Goal: Information Seeking & Learning: Find specific page/section

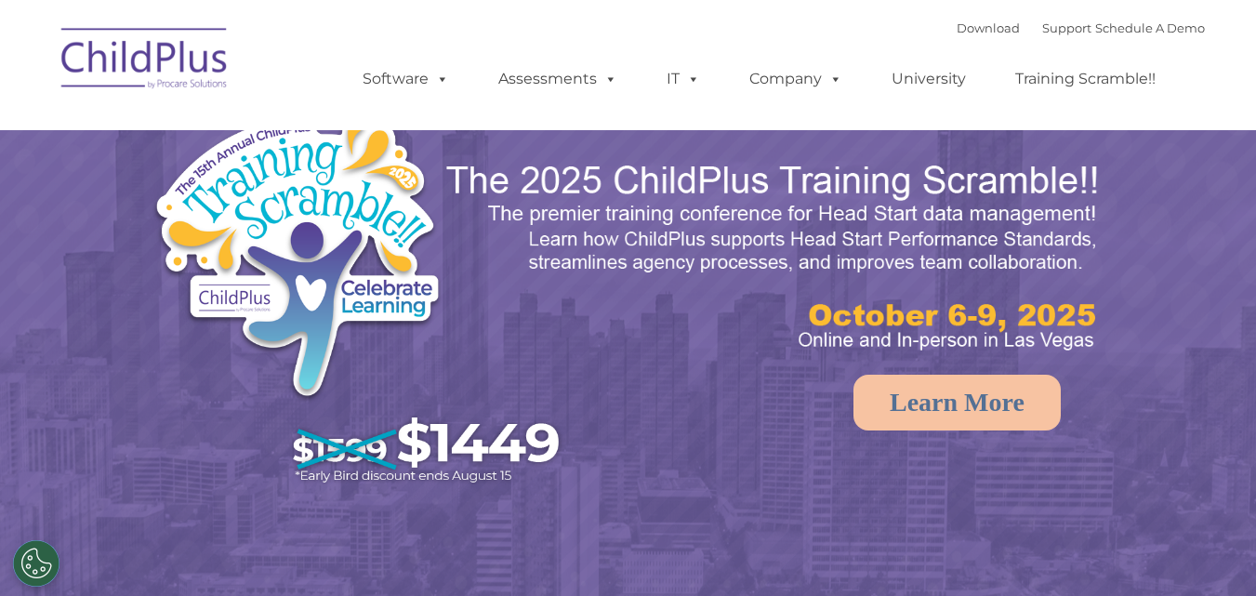
select select "MEDIUM"
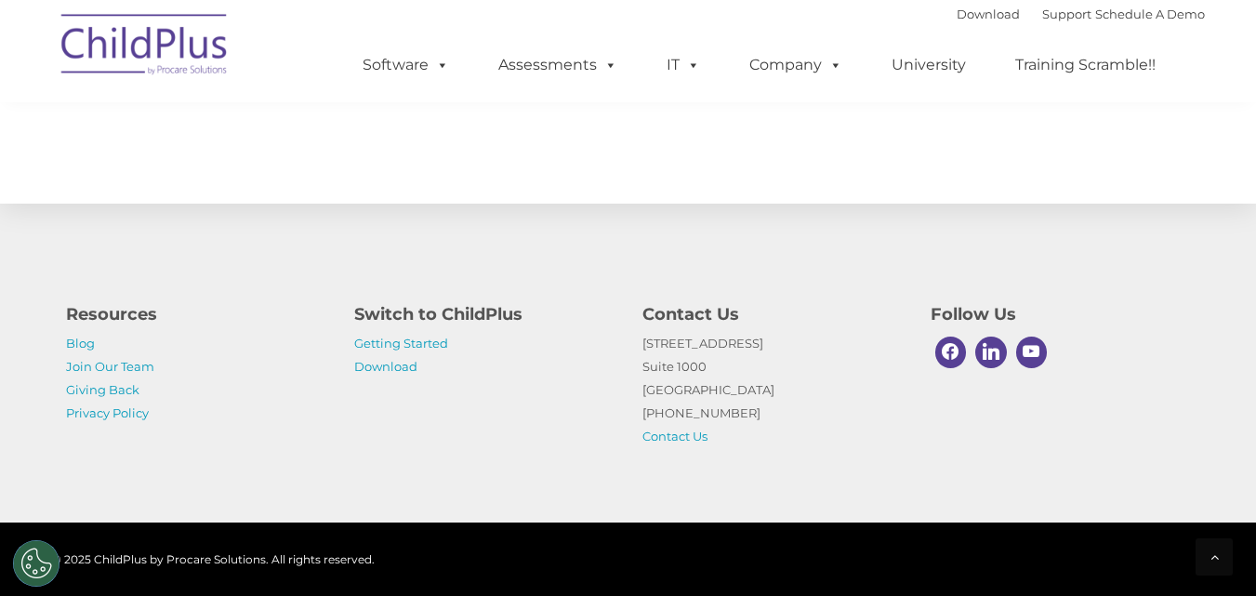
scroll to position [2193, 0]
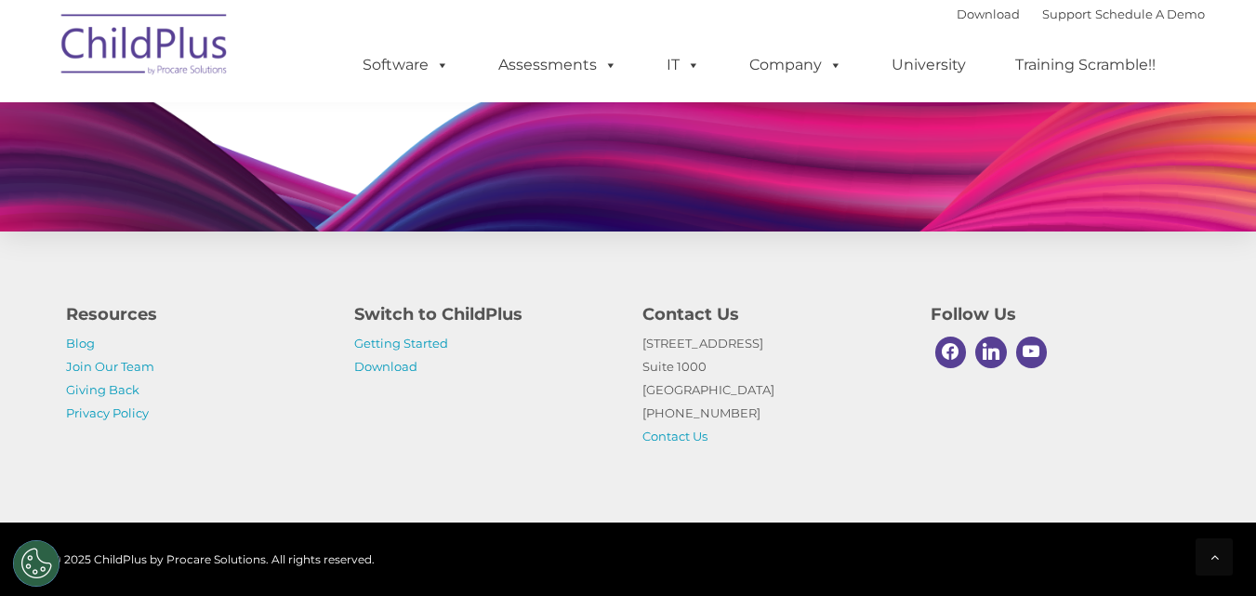
scroll to position [1893, 0]
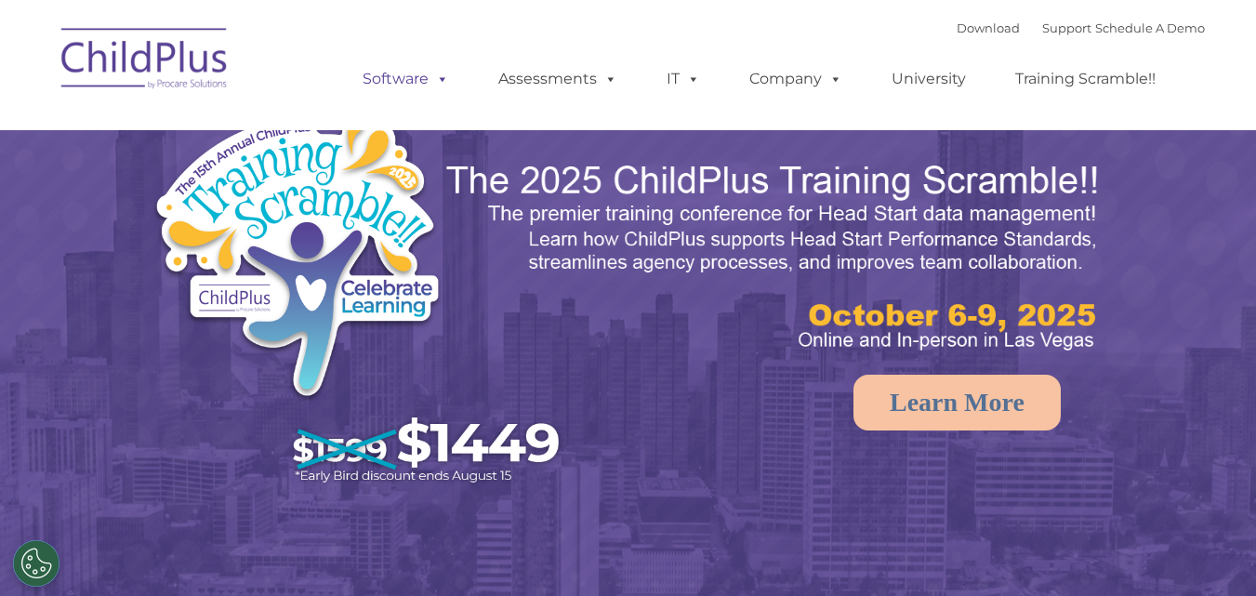
select select "MEDIUM"
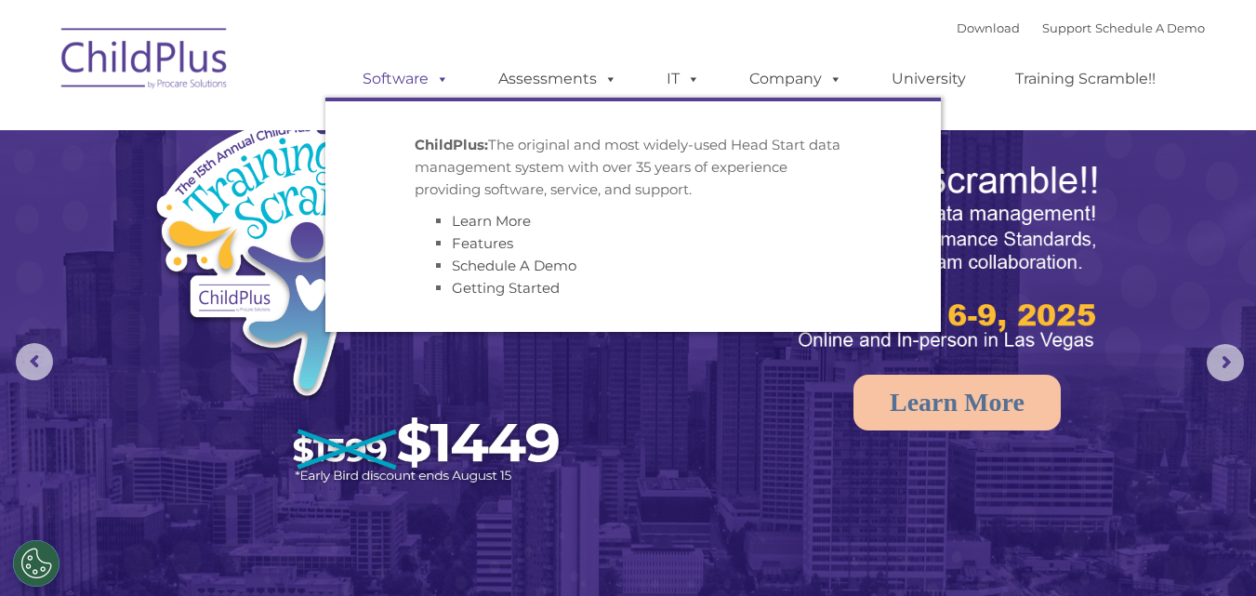
click at [445, 87] on span at bounding box center [438, 79] width 20 height 18
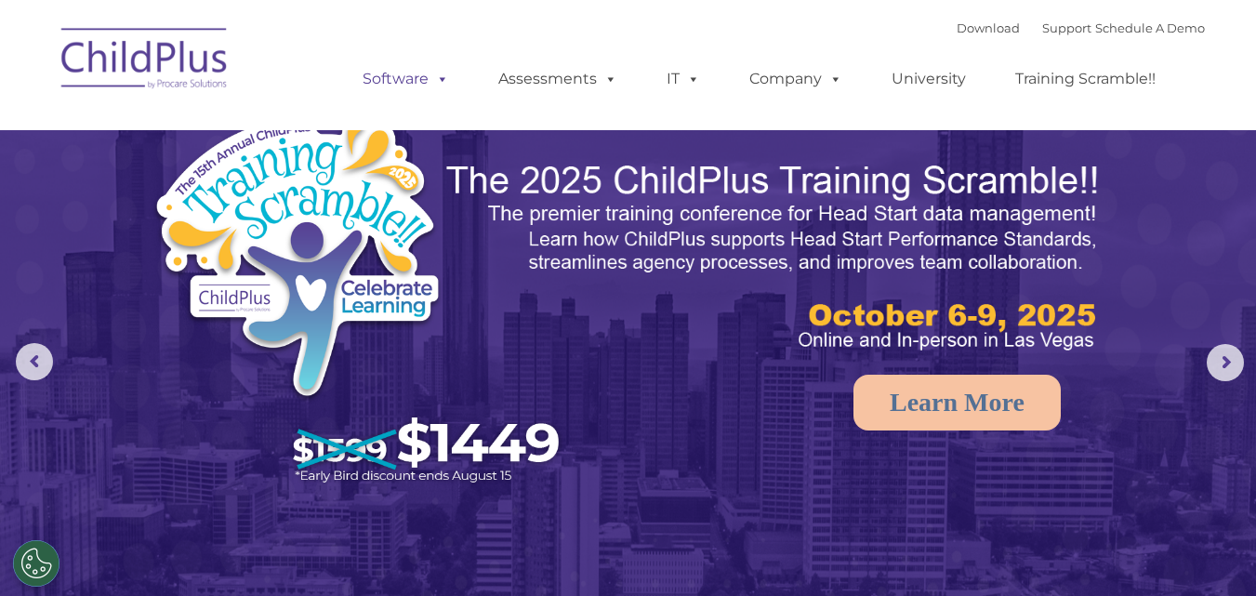
click at [445, 87] on span at bounding box center [438, 79] width 20 height 18
click at [986, 39] on div "Download Support | Schedule A Demo " at bounding box center [1080, 28] width 248 height 28
click at [978, 35] on div "Download Support | Schedule A Demo " at bounding box center [1080, 28] width 248 height 28
click at [981, 29] on link "Download" at bounding box center [987, 27] width 63 height 15
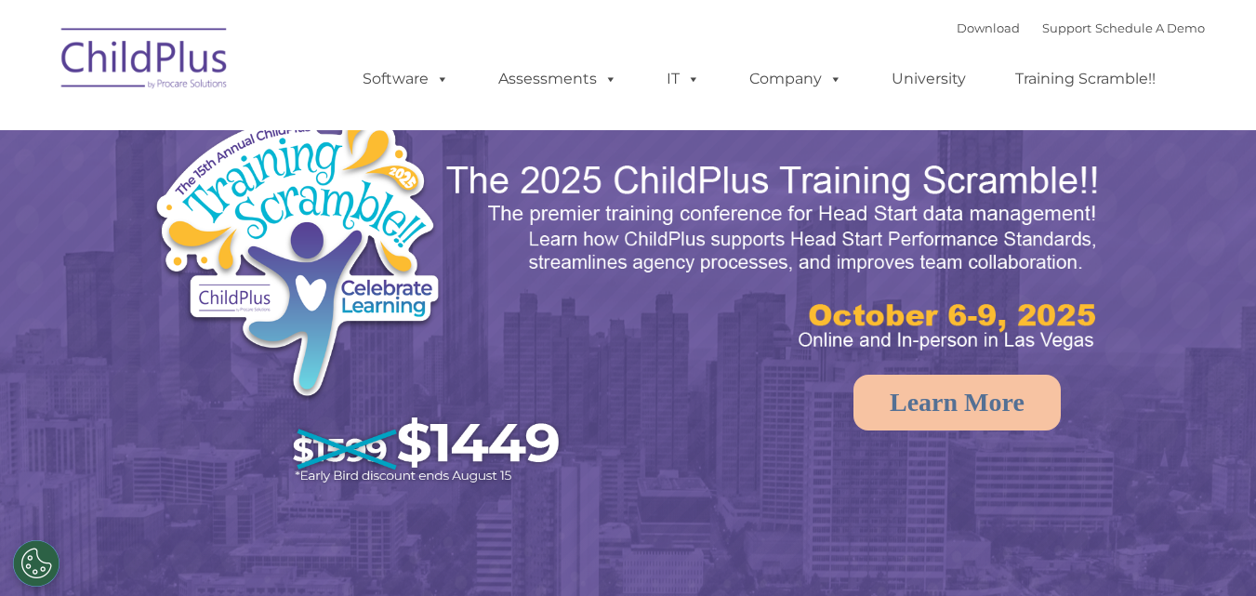
select select "MEDIUM"
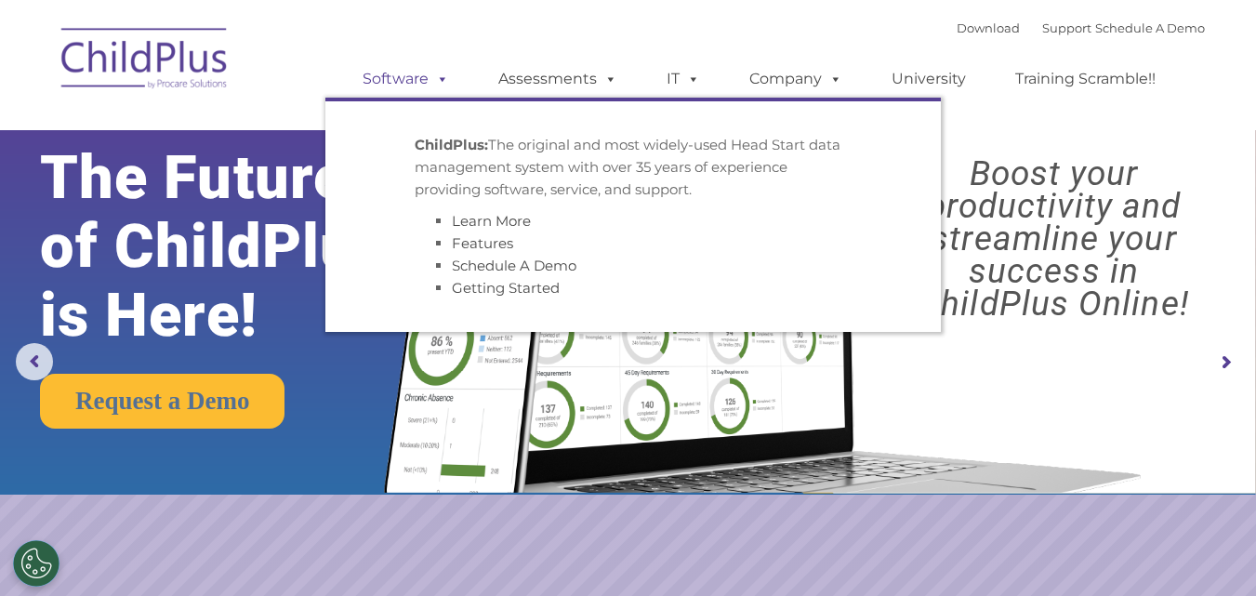
click at [438, 73] on span at bounding box center [438, 79] width 20 height 18
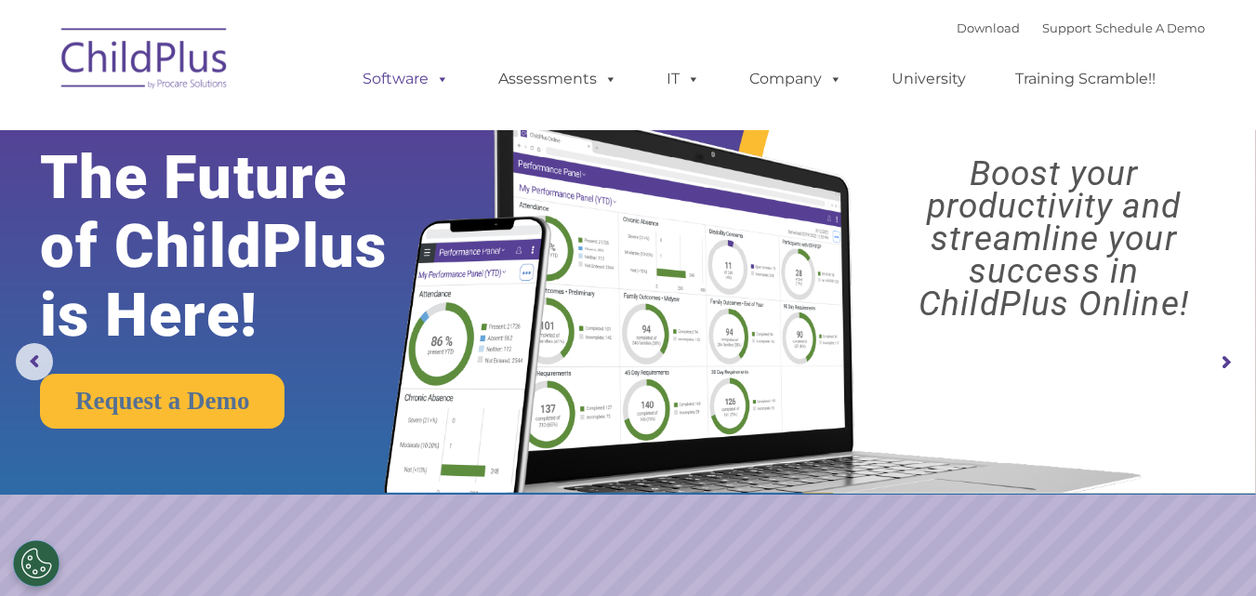
click at [438, 73] on span at bounding box center [438, 79] width 20 height 18
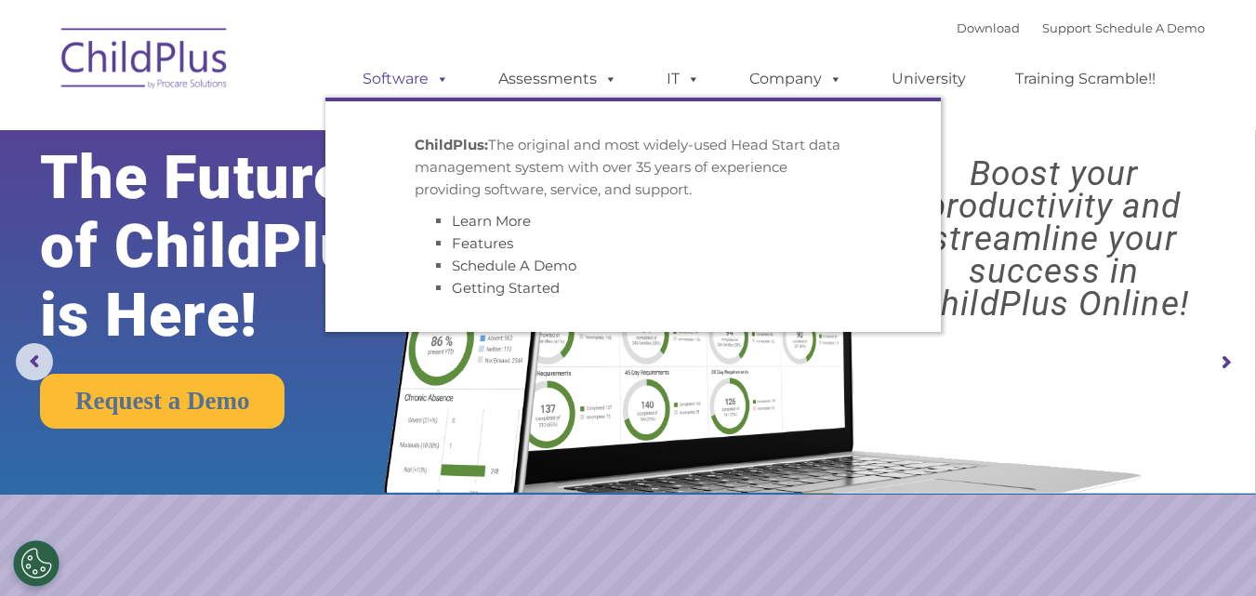
click at [438, 73] on span at bounding box center [438, 79] width 20 height 18
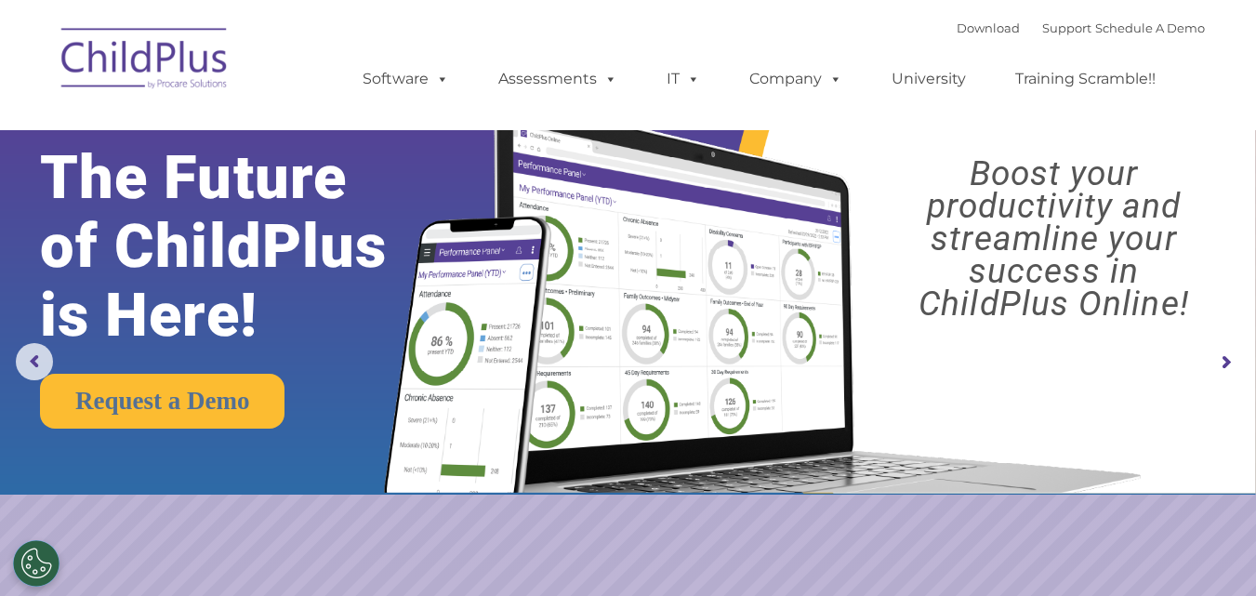
click at [181, 59] on img at bounding box center [145, 61] width 186 height 93
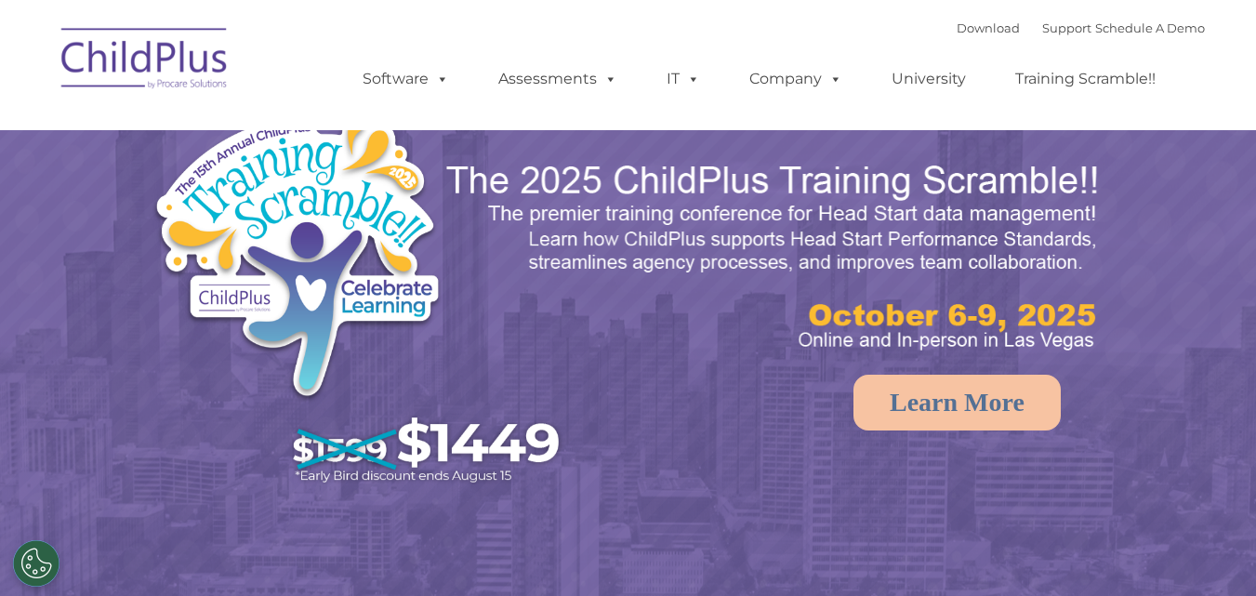
select select "MEDIUM"
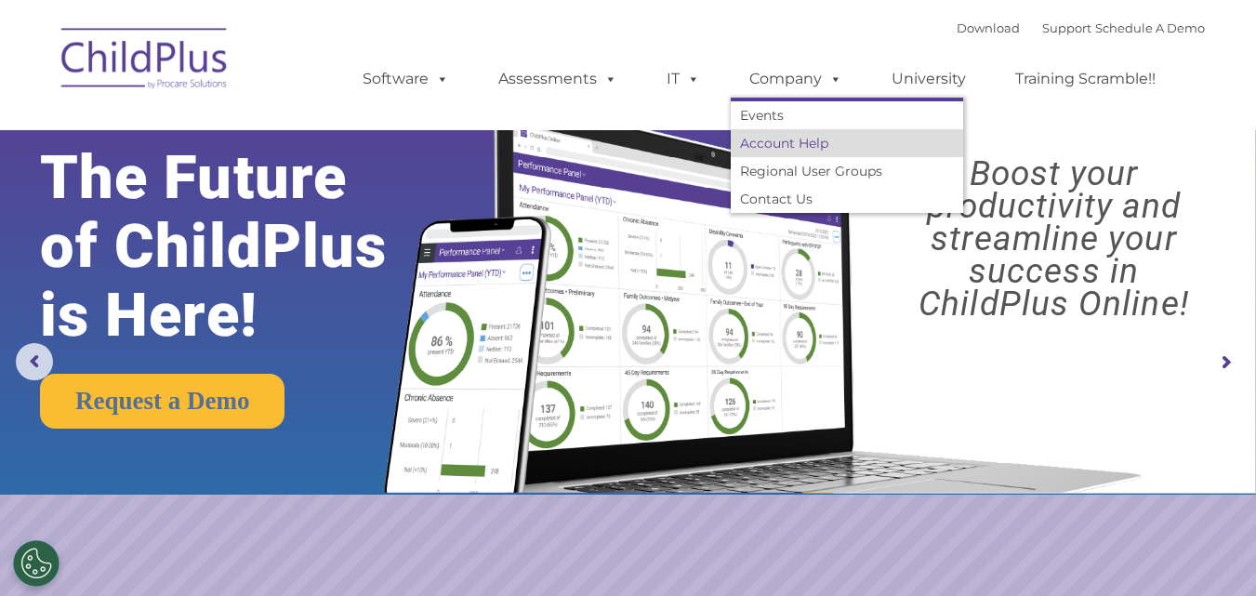
click at [799, 137] on link "Account Help" at bounding box center [847, 143] width 232 height 28
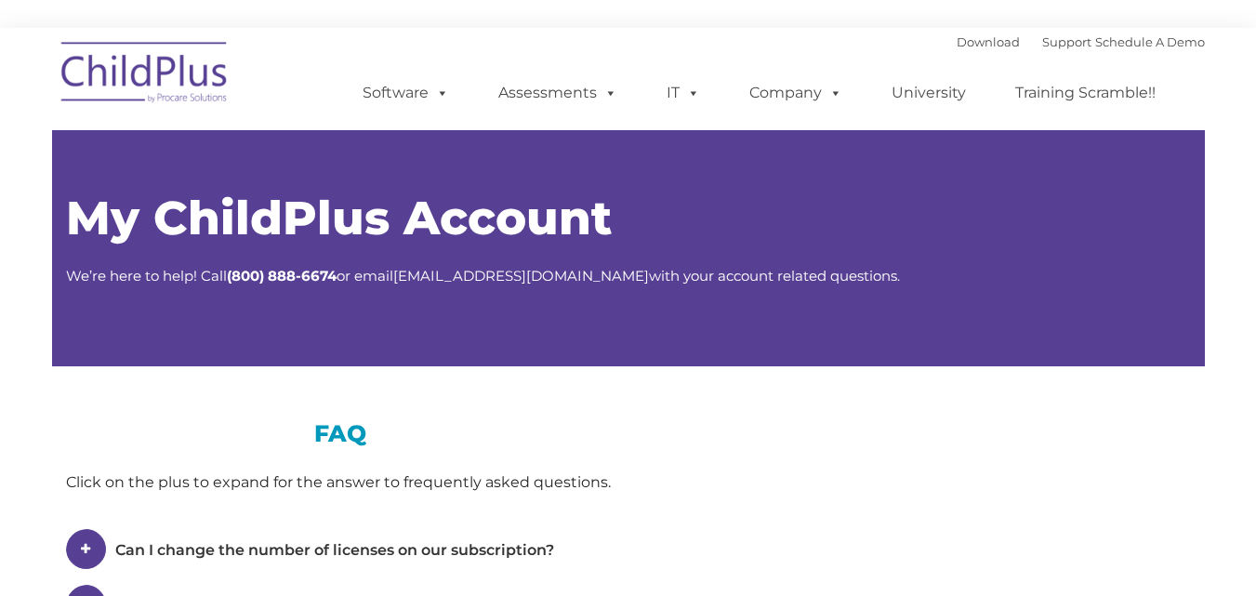
type input ""
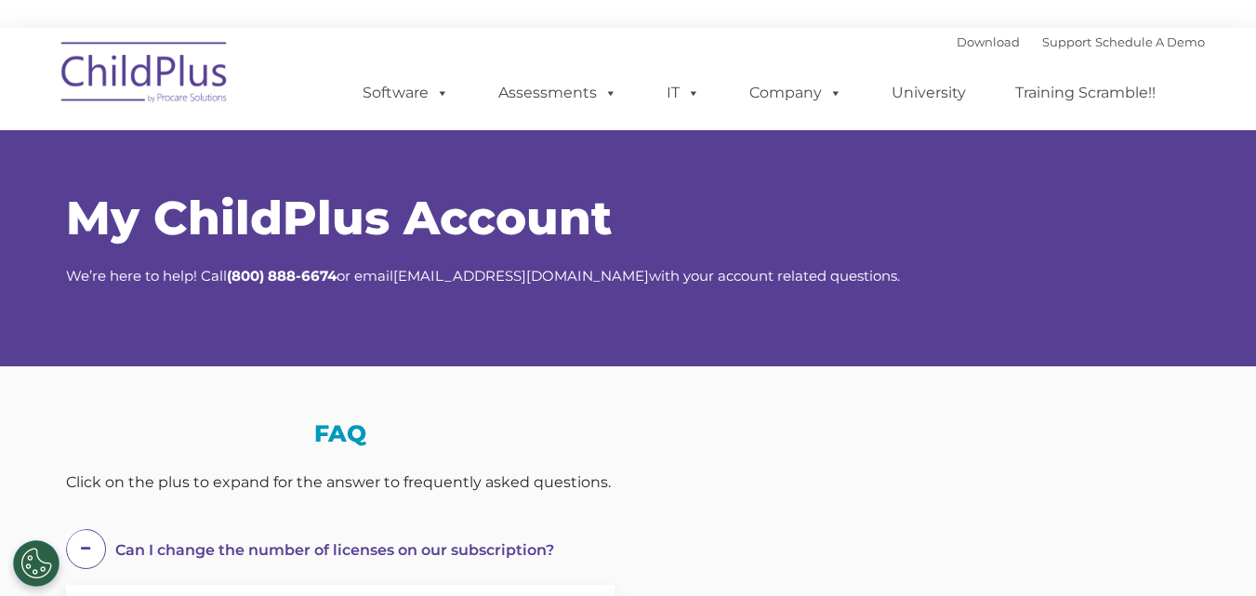
select select "MEDIUM"
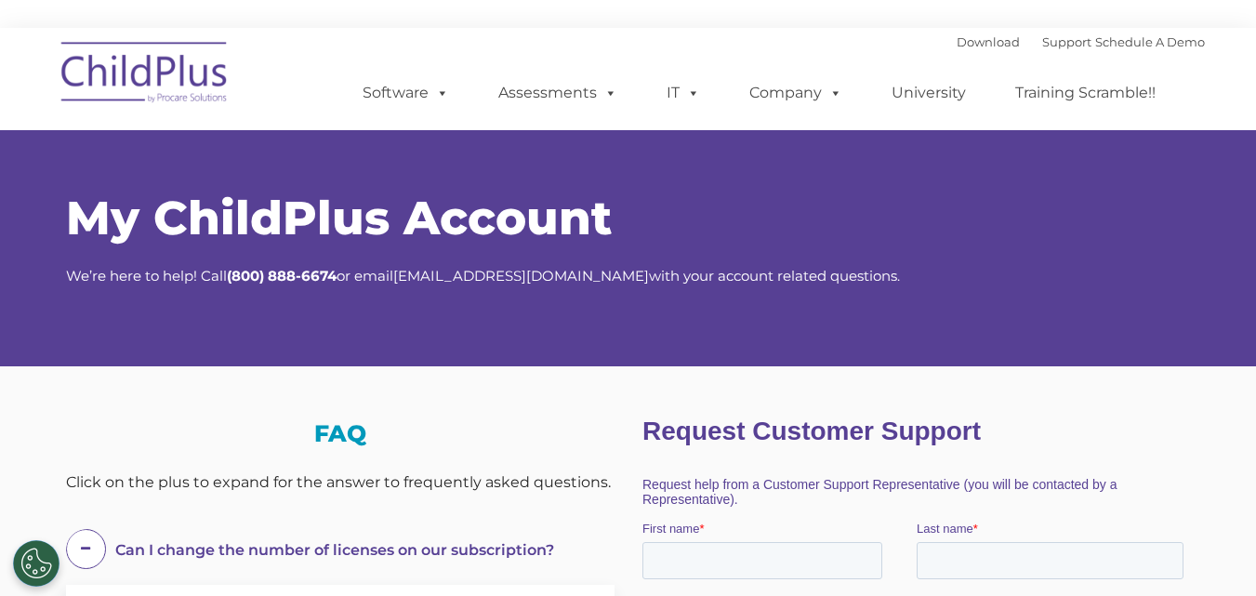
click at [146, 79] on img at bounding box center [145, 75] width 186 height 93
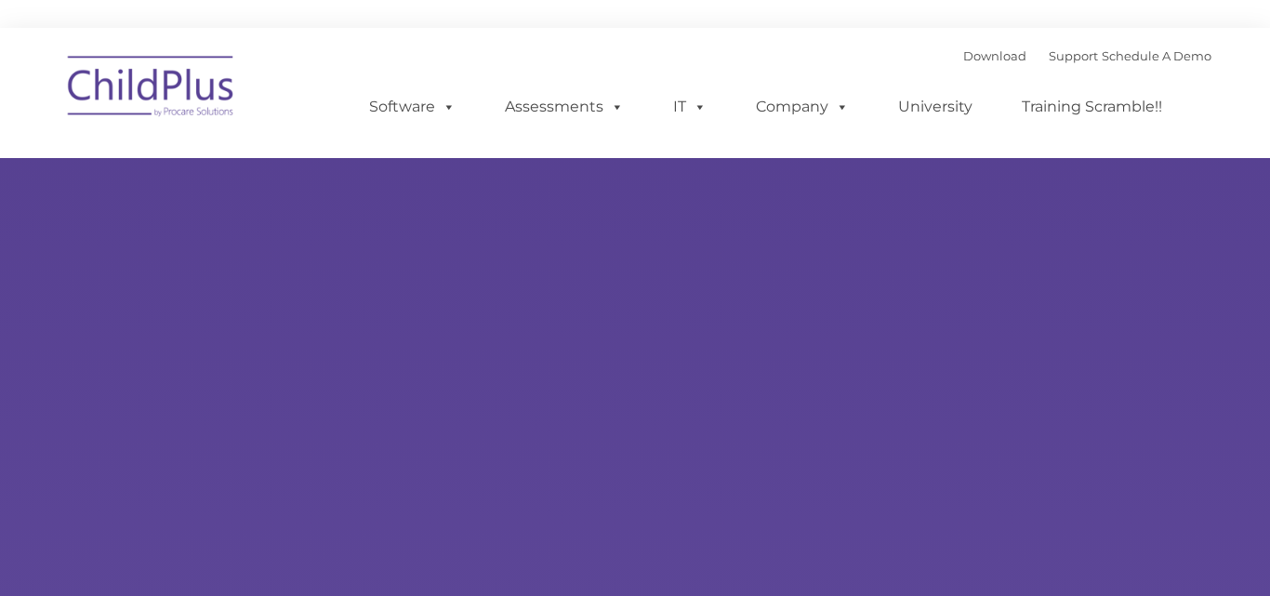
type input ""
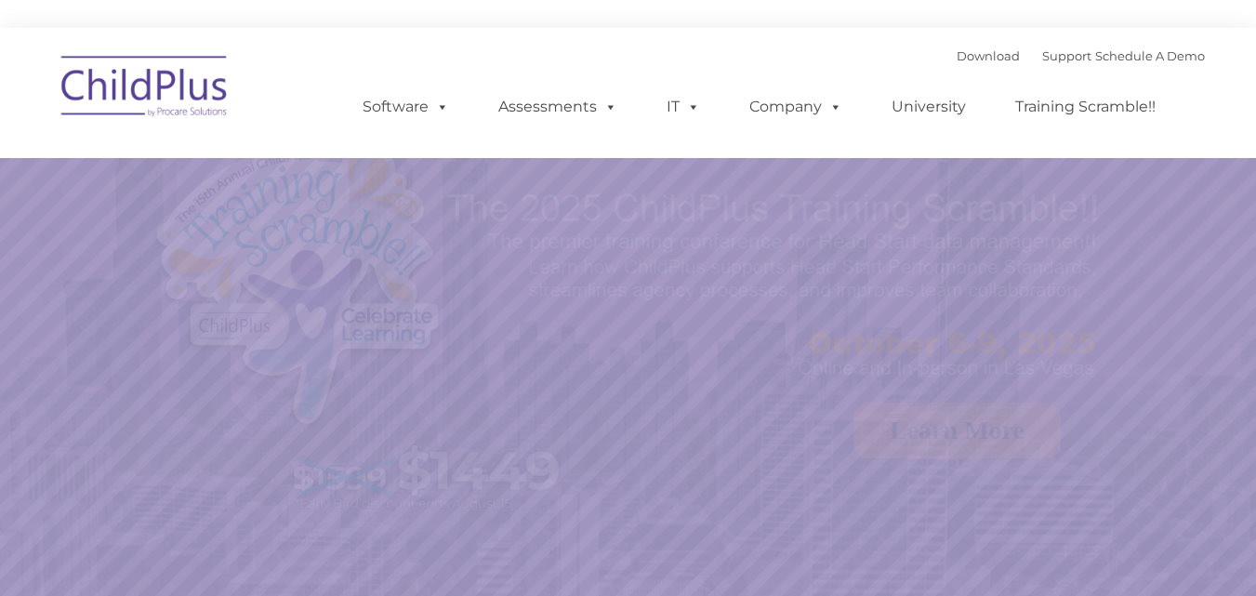
select select "MEDIUM"
